Goal: Task Accomplishment & Management: Manage account settings

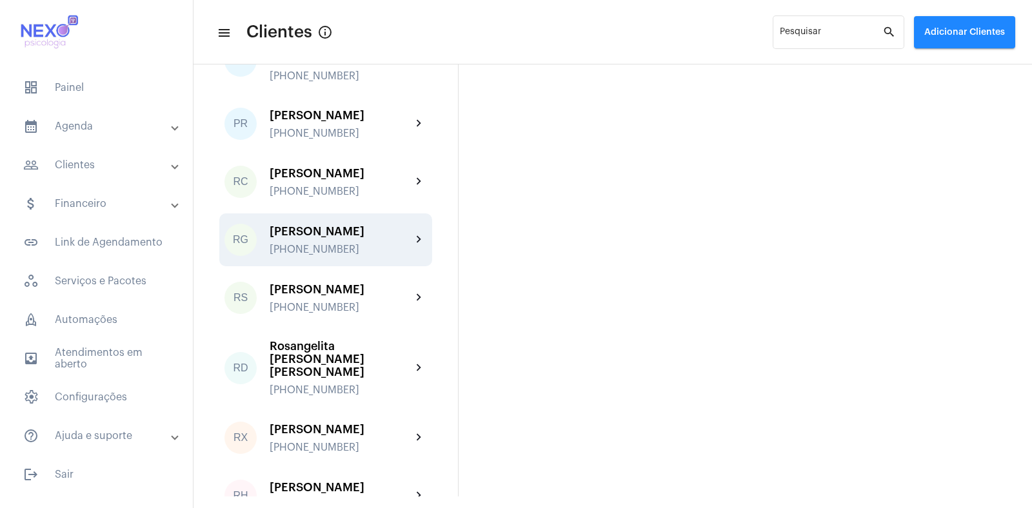
scroll to position [1691, 0]
click at [337, 225] on div "[PERSON_NAME] [PHONE_NUMBER]" at bounding box center [341, 240] width 142 height 30
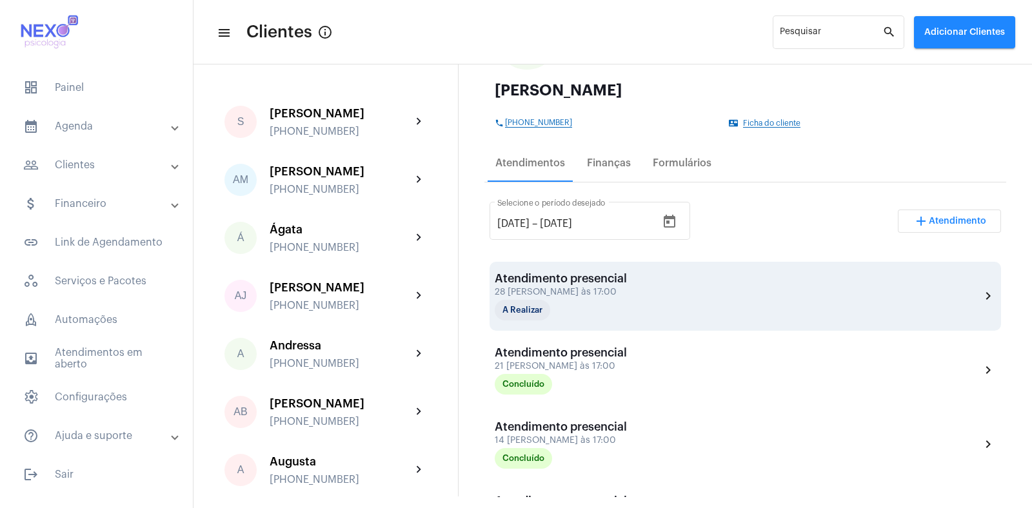
scroll to position [142, 0]
click at [568, 288] on div "28 [PERSON_NAME] às 17:00" at bounding box center [561, 293] width 132 height 10
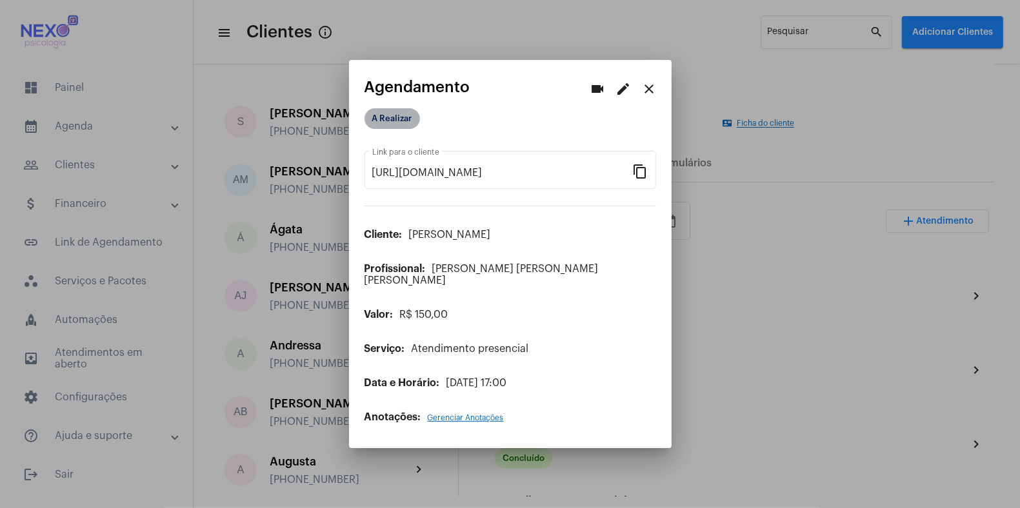
click at [397, 126] on mat-chip "A Realizar" at bounding box center [391, 118] width 55 height 21
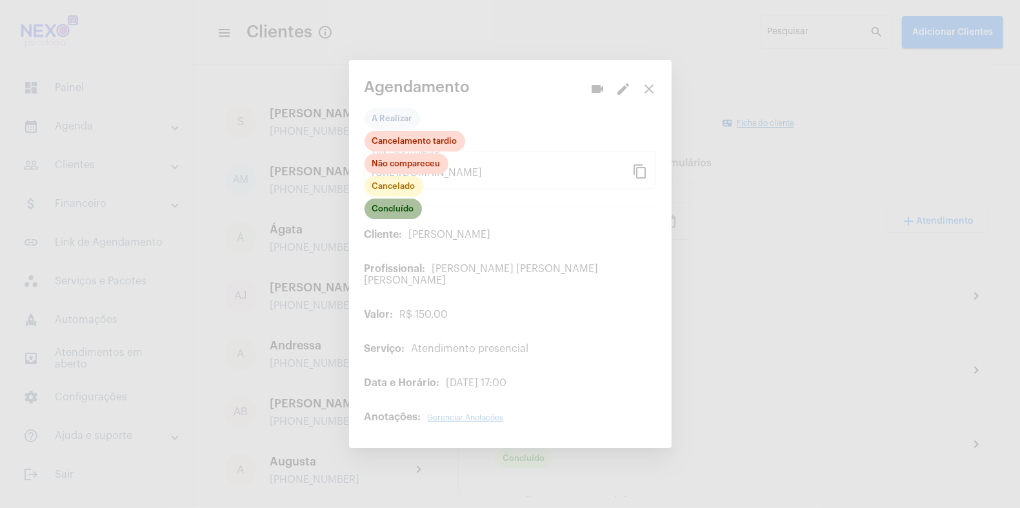
click at [397, 213] on mat-chip "Concluído" at bounding box center [392, 209] width 57 height 21
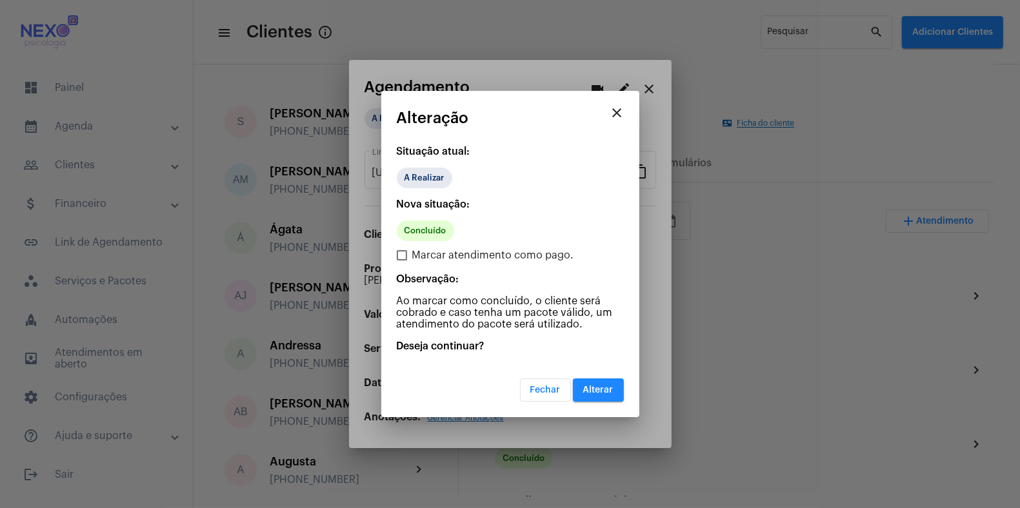
click at [608, 392] on span "Alterar" at bounding box center [598, 390] width 30 height 9
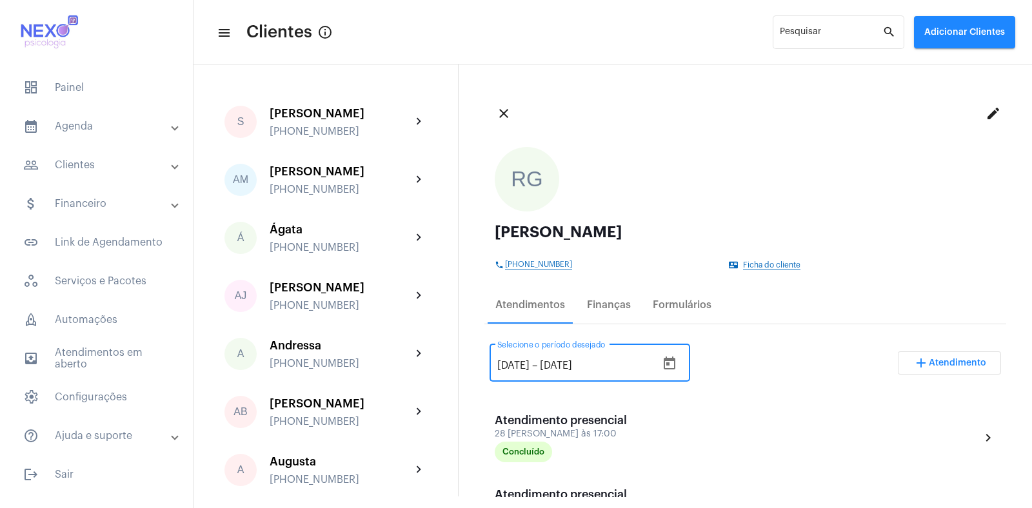
click at [519, 368] on input "[DATE]" at bounding box center [513, 366] width 32 height 12
click at [517, 366] on input "[DATE]" at bounding box center [513, 366] width 32 height 12
drag, startPoint x: 508, startPoint y: 364, endPoint x: 495, endPoint y: 364, distance: 12.9
click at [495, 364] on div "[DATE] [DATE] – [DATE] Selecione o período desejado" at bounding box center [590, 361] width 201 height 41
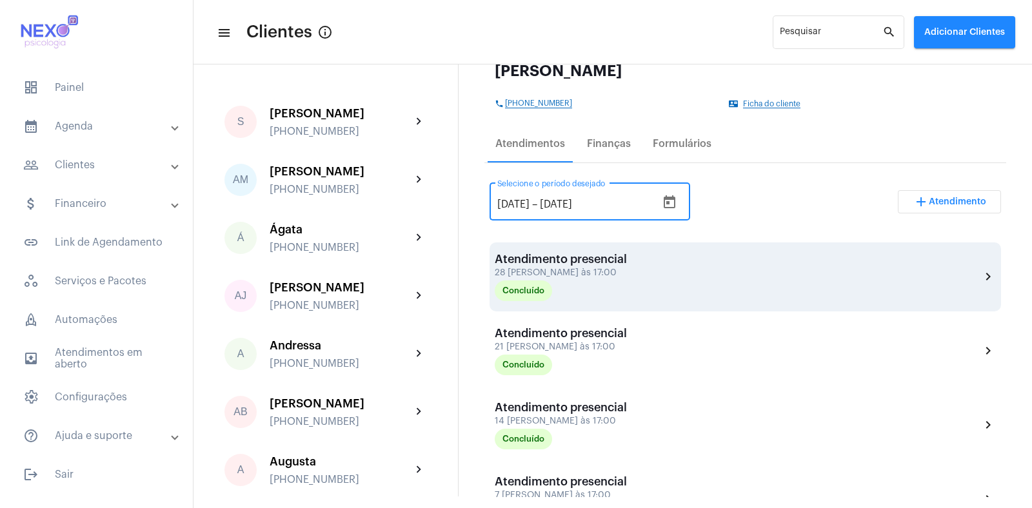
scroll to position [161, 0]
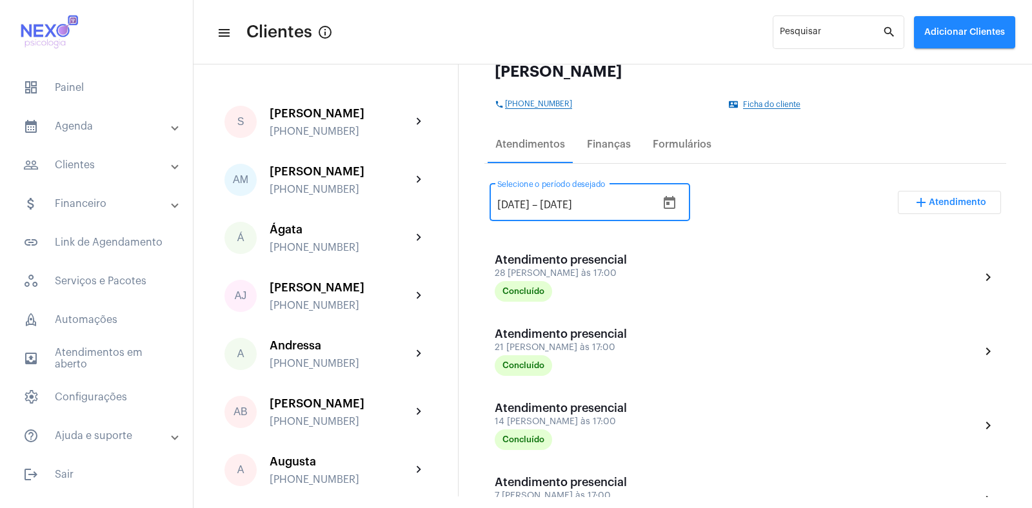
click at [517, 203] on input "[DATE]" at bounding box center [513, 205] width 32 height 12
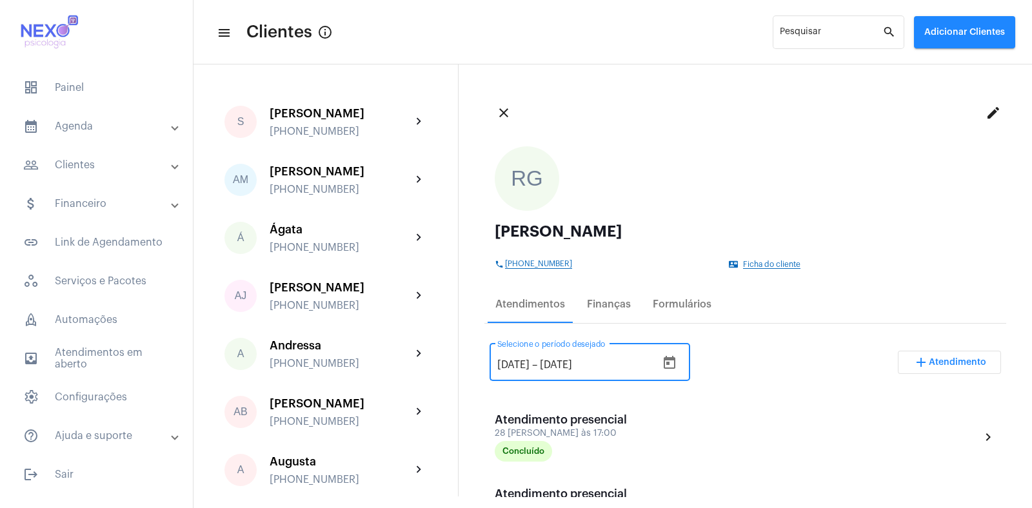
scroll to position [0, 0]
click at [510, 366] on input "[DATE]" at bounding box center [513, 366] width 32 height 12
type input "[DATE]"
click at [717, 377] on div "[DATE] [DATE] – [DATE] Selecione o período desejado add Atendimento" at bounding box center [745, 368] width 511 height 61
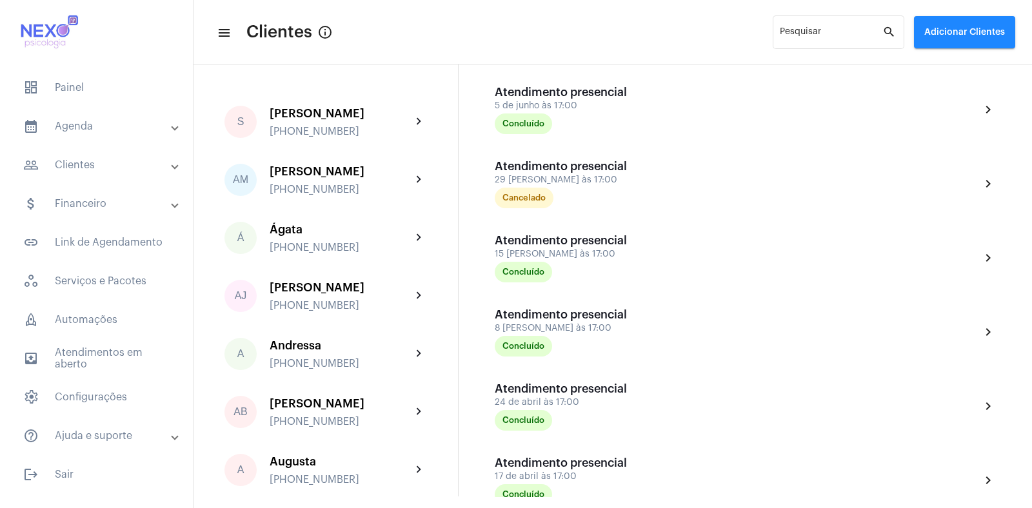
scroll to position [1217, 0]
